Goal: Check status: Check status

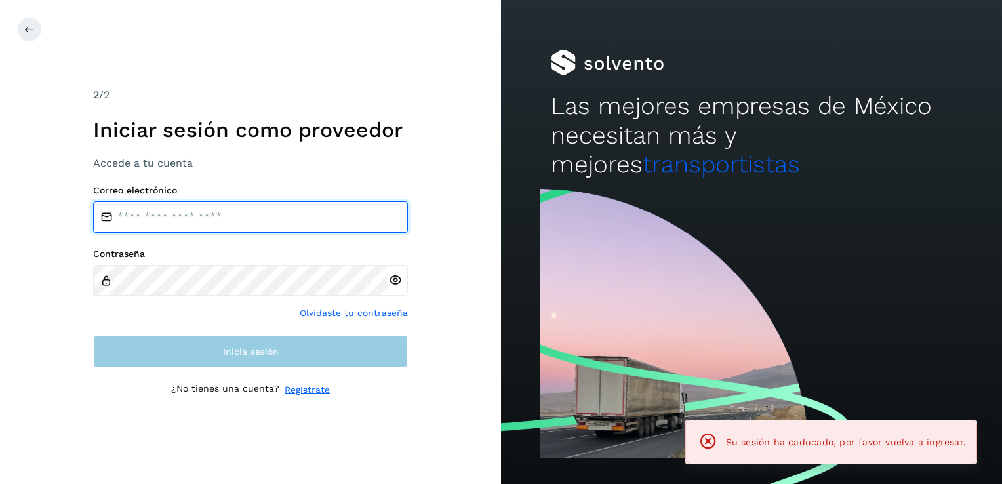
type input "**********"
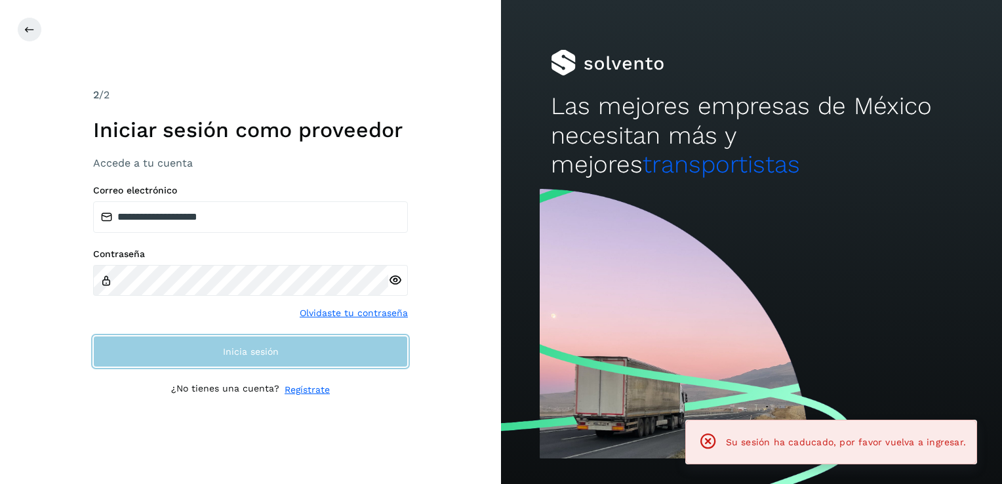
click at [334, 361] on button "Inicia sesión" at bounding box center [250, 351] width 315 height 31
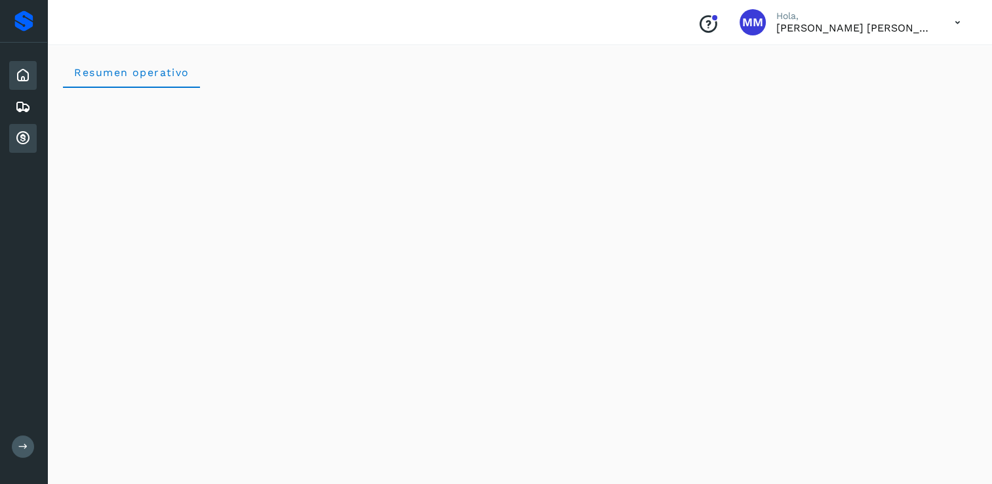
click at [18, 136] on icon at bounding box center [23, 138] width 16 height 16
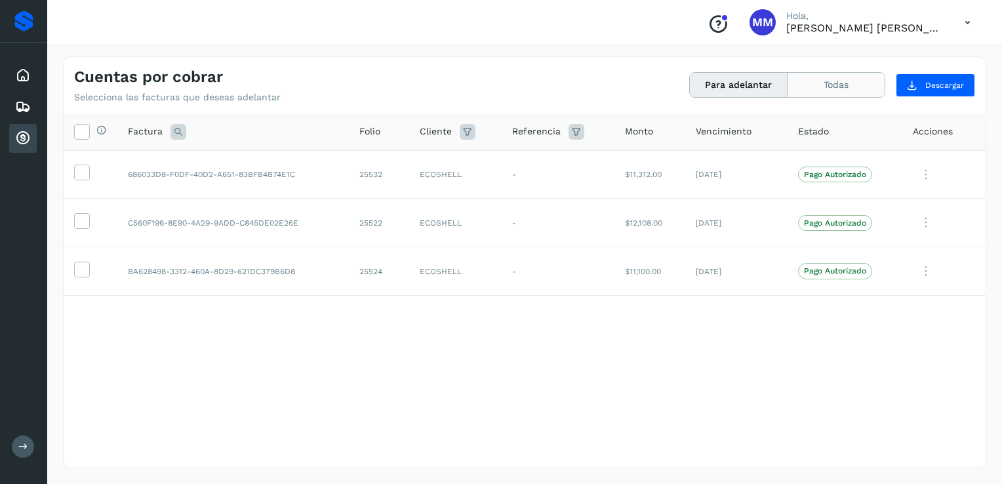
click at [829, 77] on button "Todas" at bounding box center [835, 85] width 97 height 24
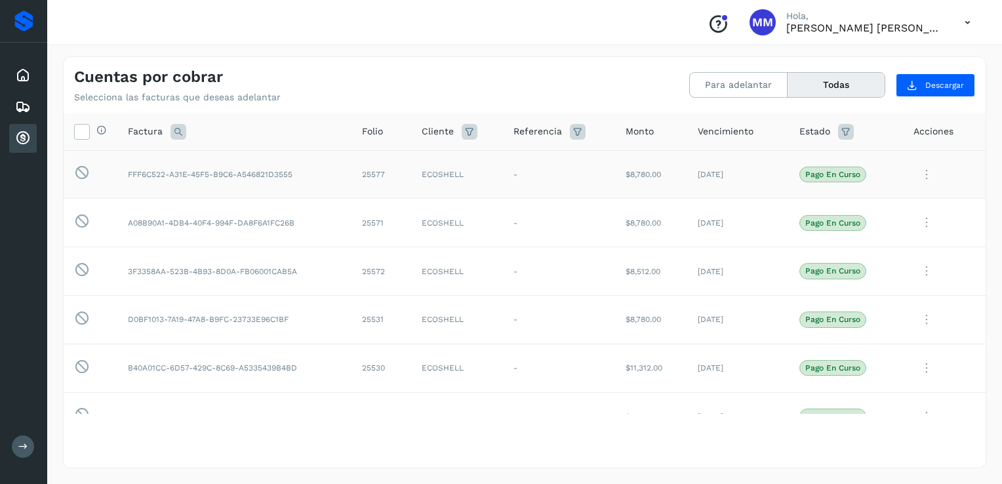
click at [913, 174] on icon at bounding box center [926, 174] width 26 height 27
click at [876, 212] on button "Ver Detalle" at bounding box center [896, 206] width 156 height 26
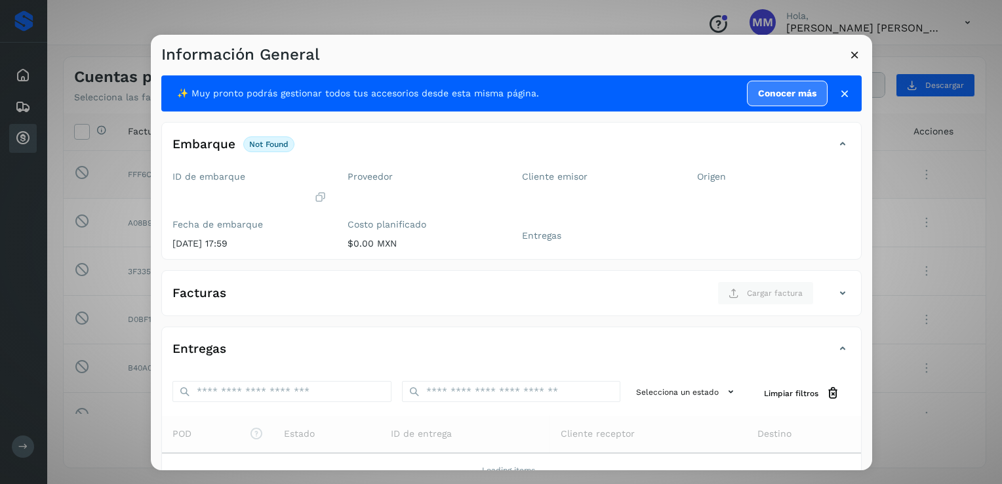
click at [858, 53] on icon at bounding box center [855, 55] width 14 height 14
